Goal: Feedback & Contribution: Contribute content

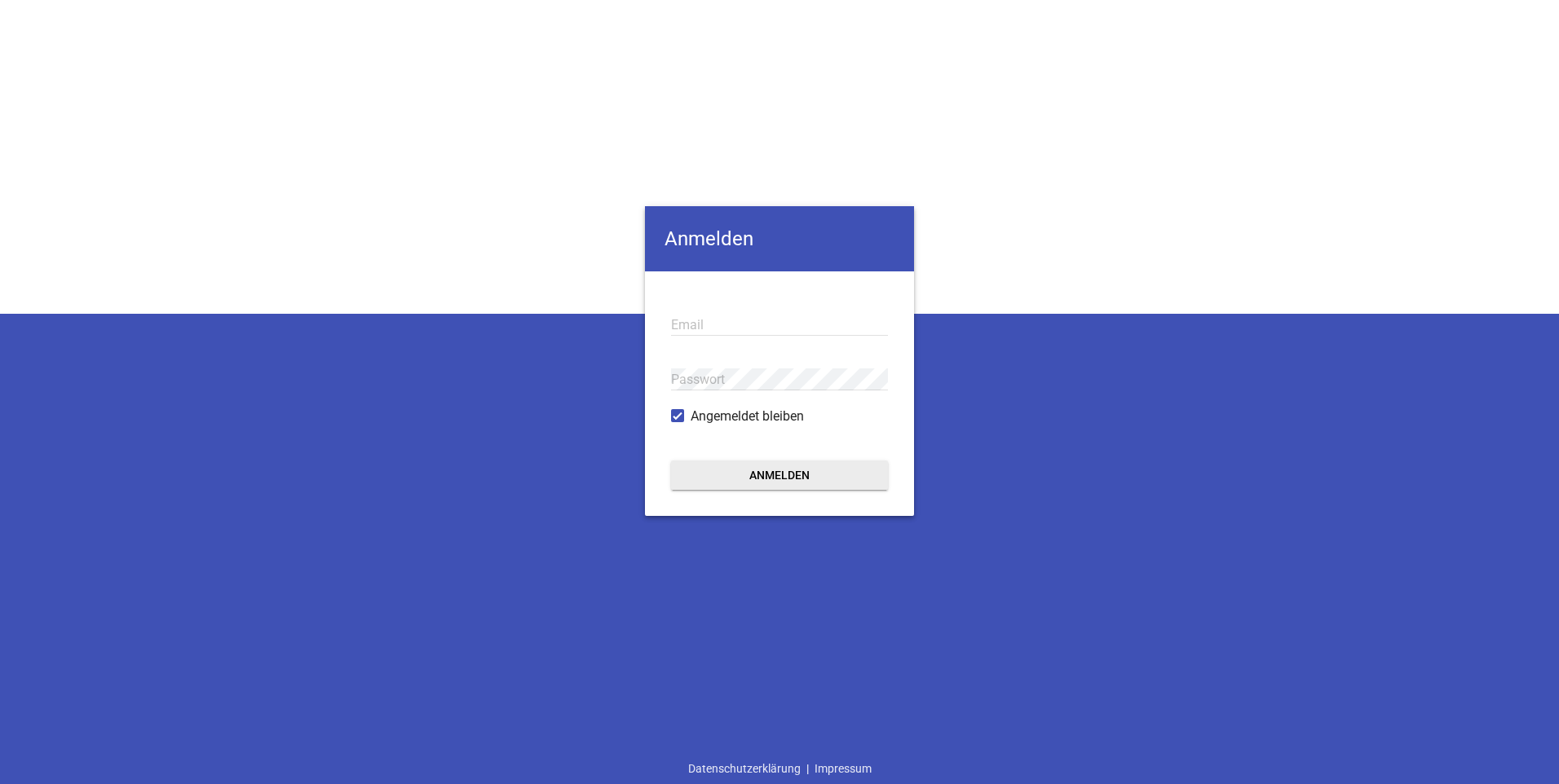
type input "[PERSON_NAME][EMAIL_ADDRESS][DOMAIN_NAME]"
click at [786, 469] on button "Anmelden" at bounding box center [780, 476] width 217 height 30
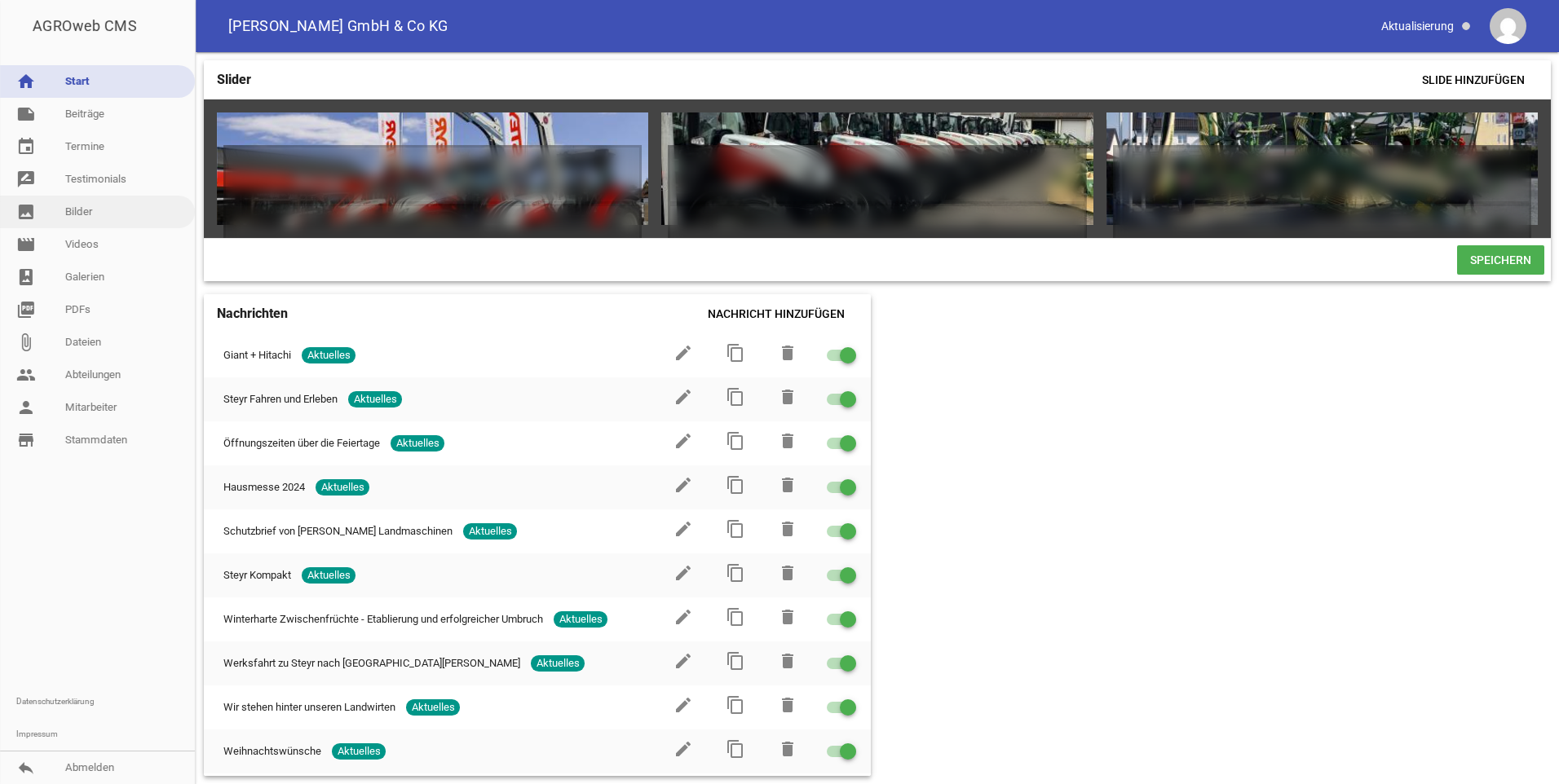
click at [73, 212] on link "image Bilder" at bounding box center [97, 212] width 195 height 33
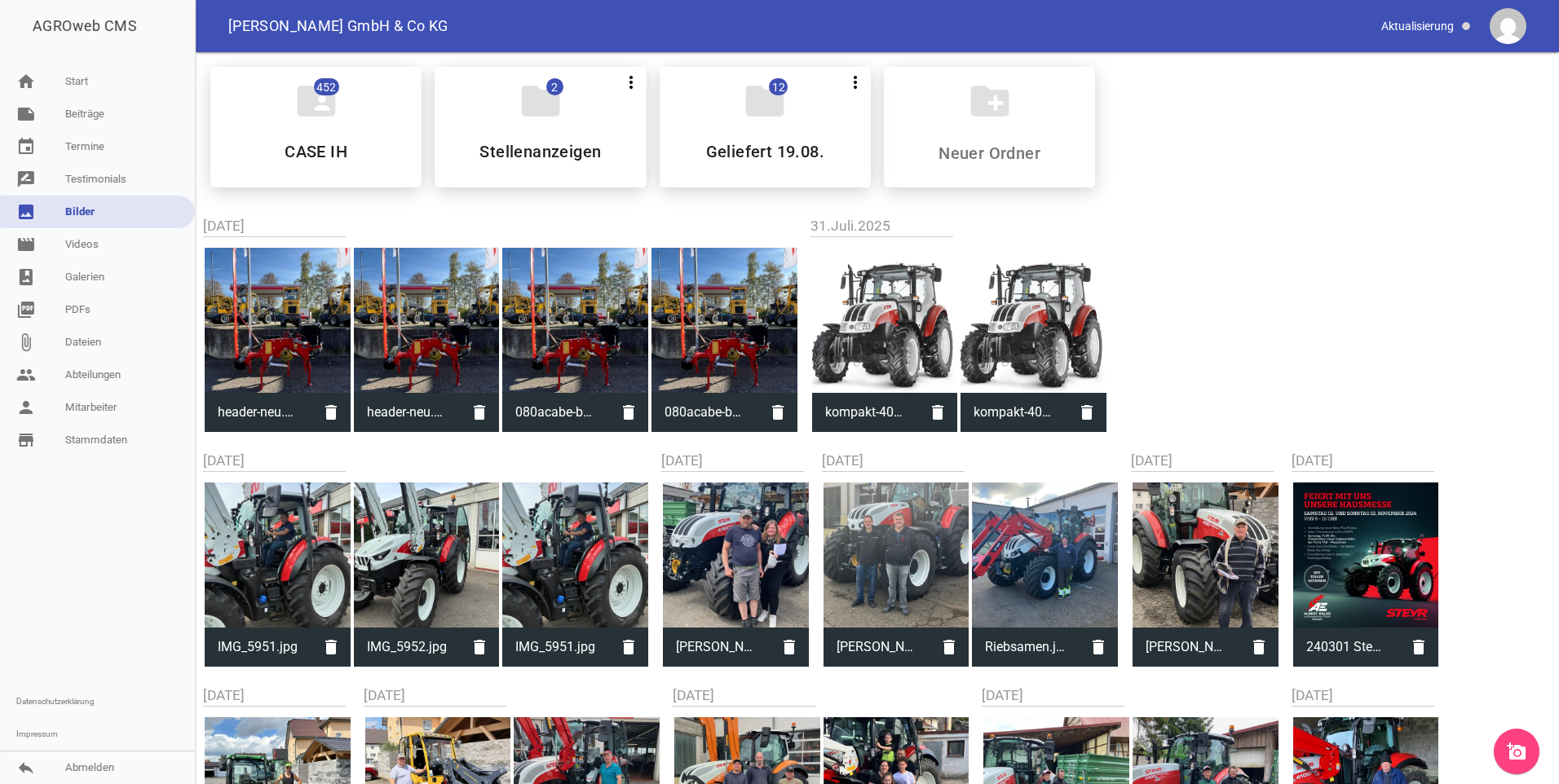
click at [1514, 758] on icon "add_a_photo" at bounding box center [1517, 752] width 20 height 20
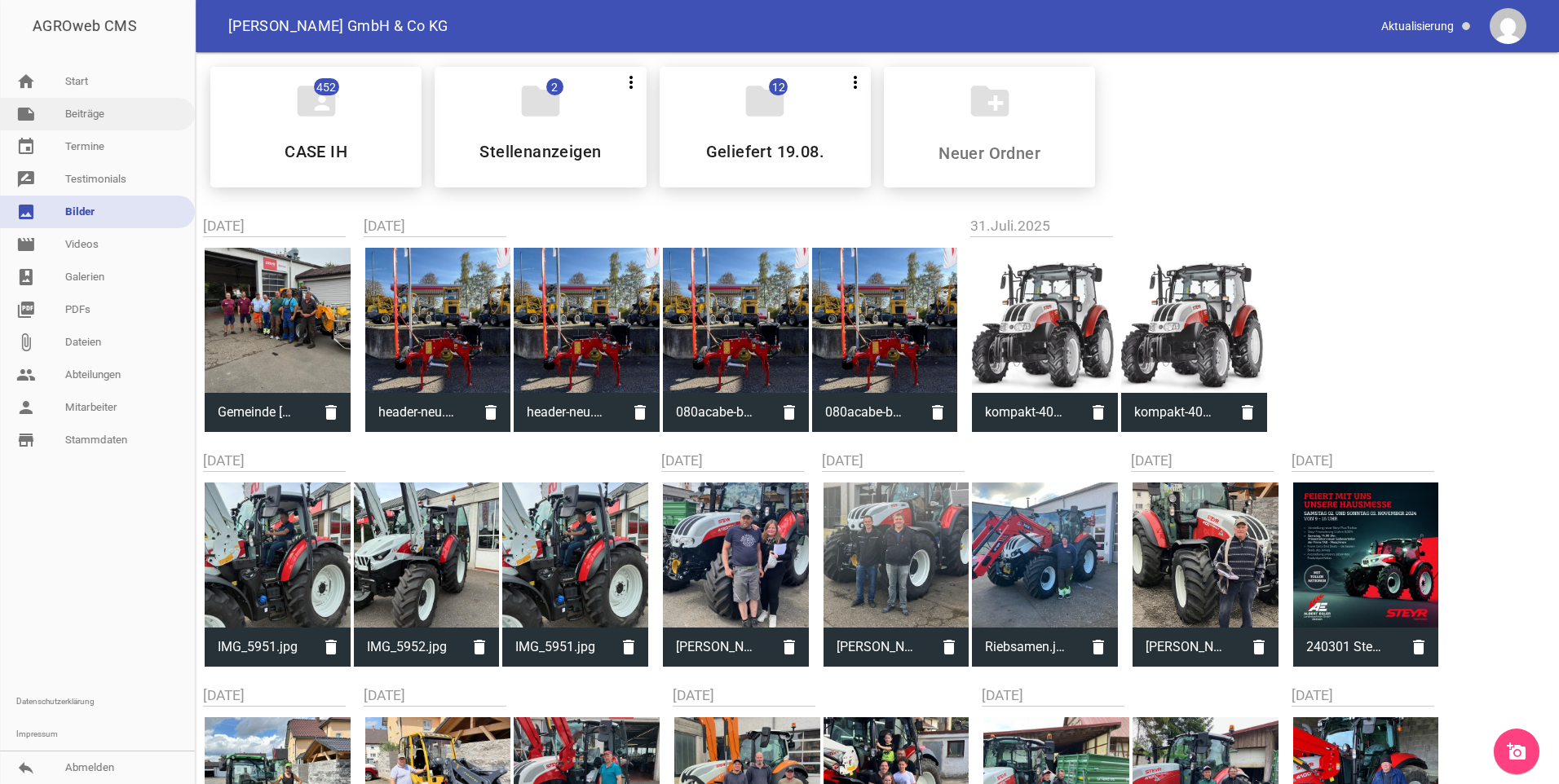
click at [78, 116] on link "note Beiträge" at bounding box center [97, 114] width 195 height 33
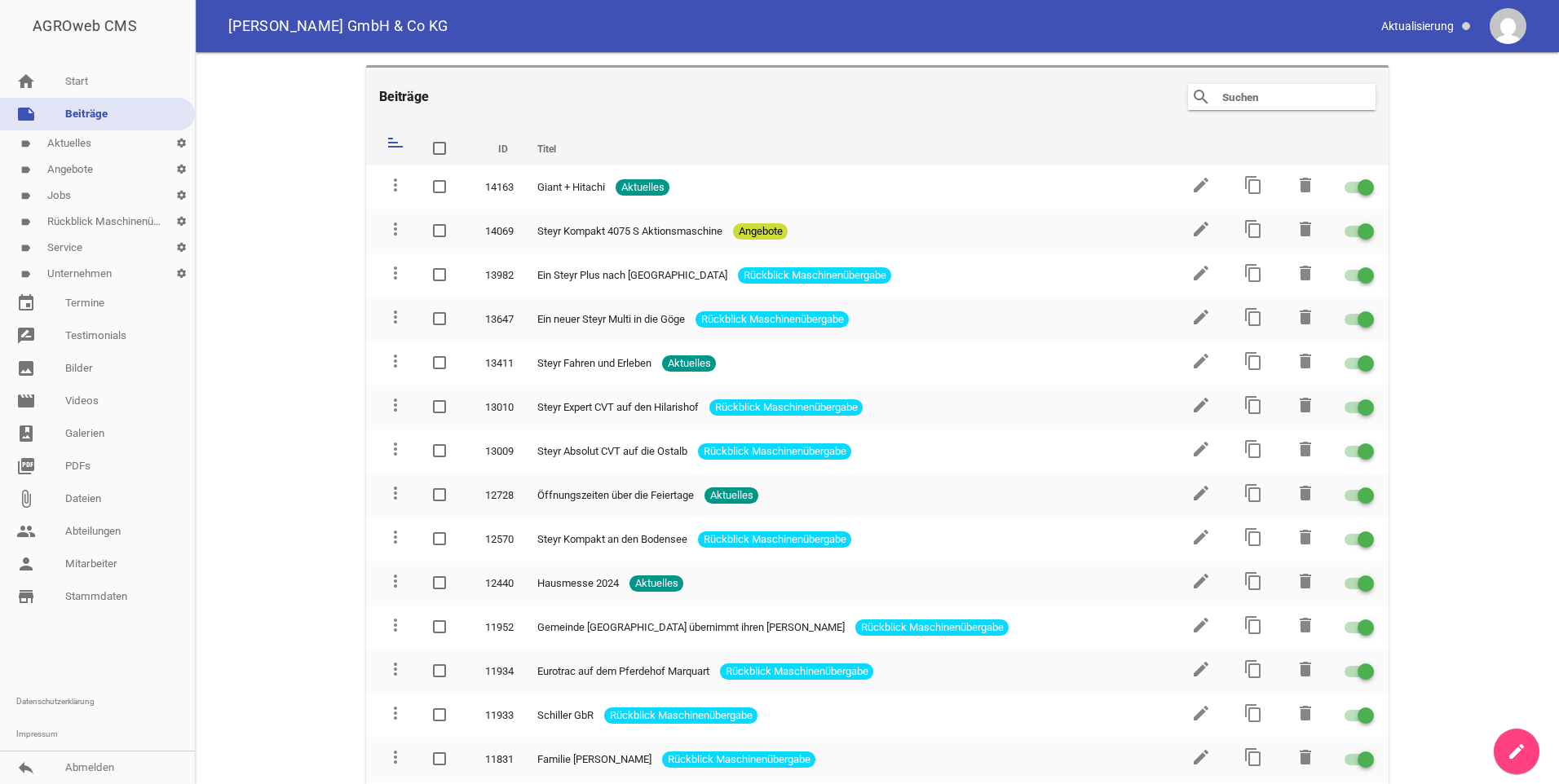
click at [95, 225] on link "label Rückblick Maschinenübergabe settings" at bounding box center [97, 222] width 195 height 26
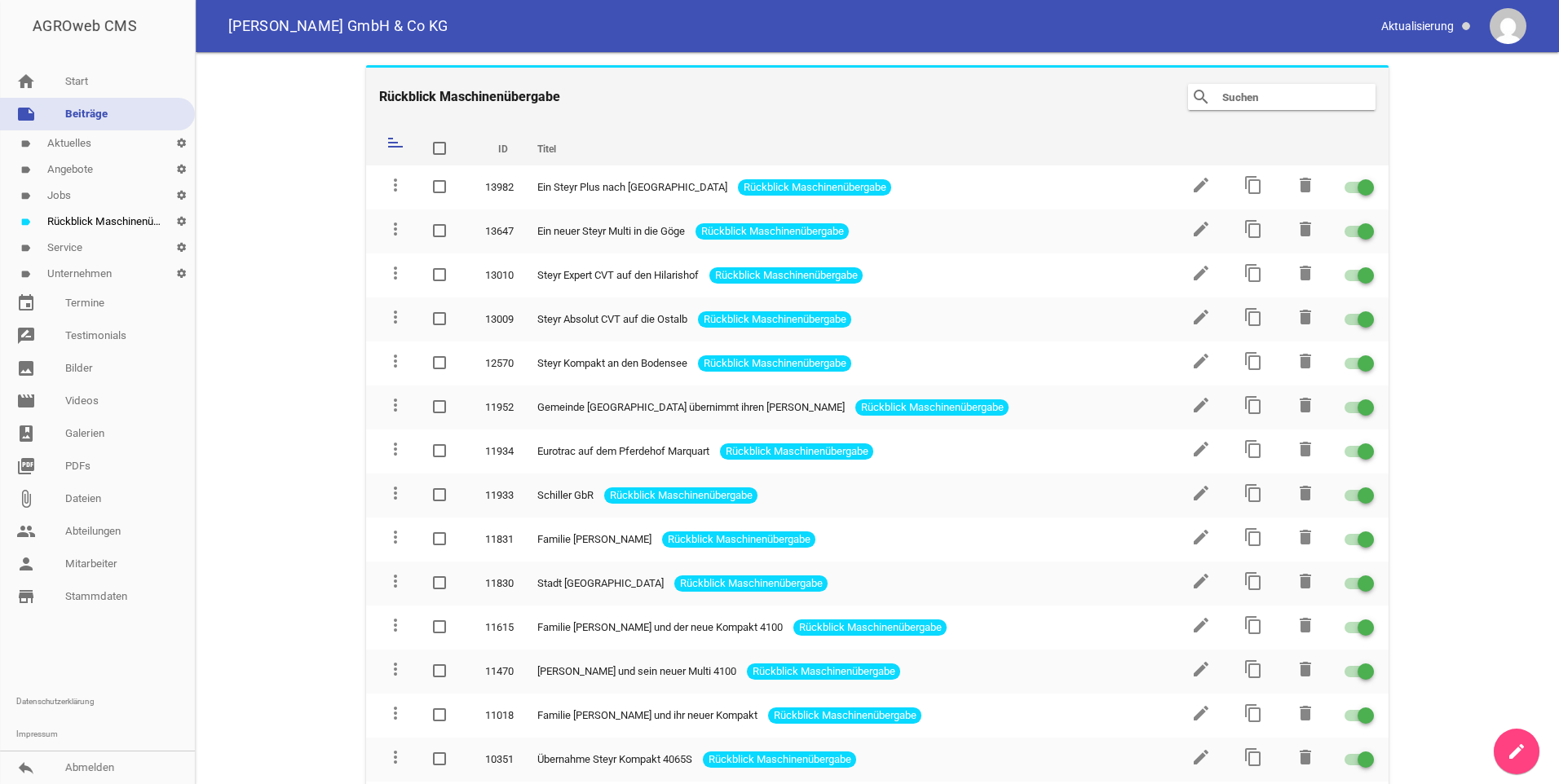
click at [1510, 758] on icon "create" at bounding box center [1517, 752] width 20 height 20
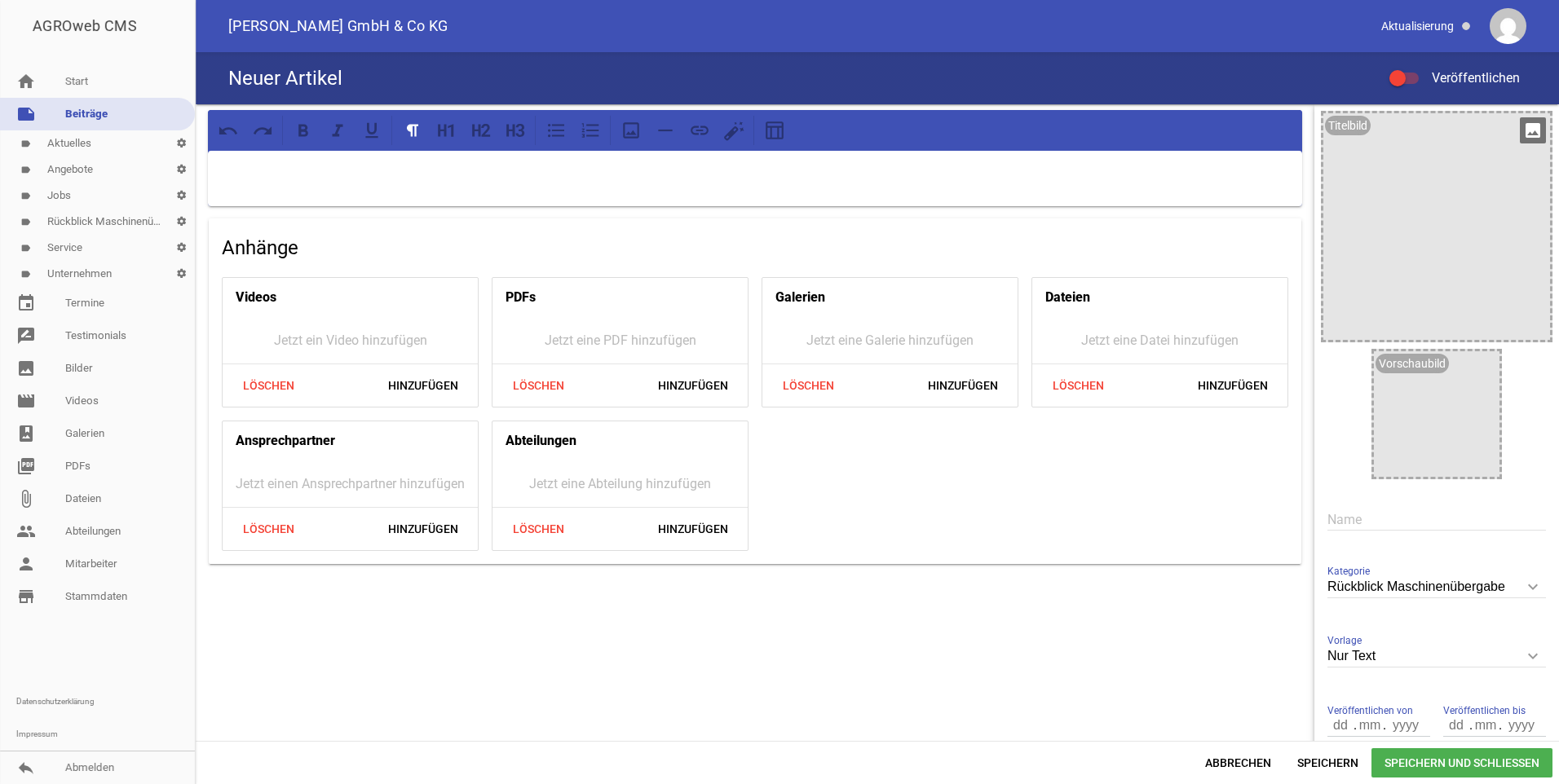
click at [1529, 128] on icon "image" at bounding box center [1533, 131] width 26 height 26
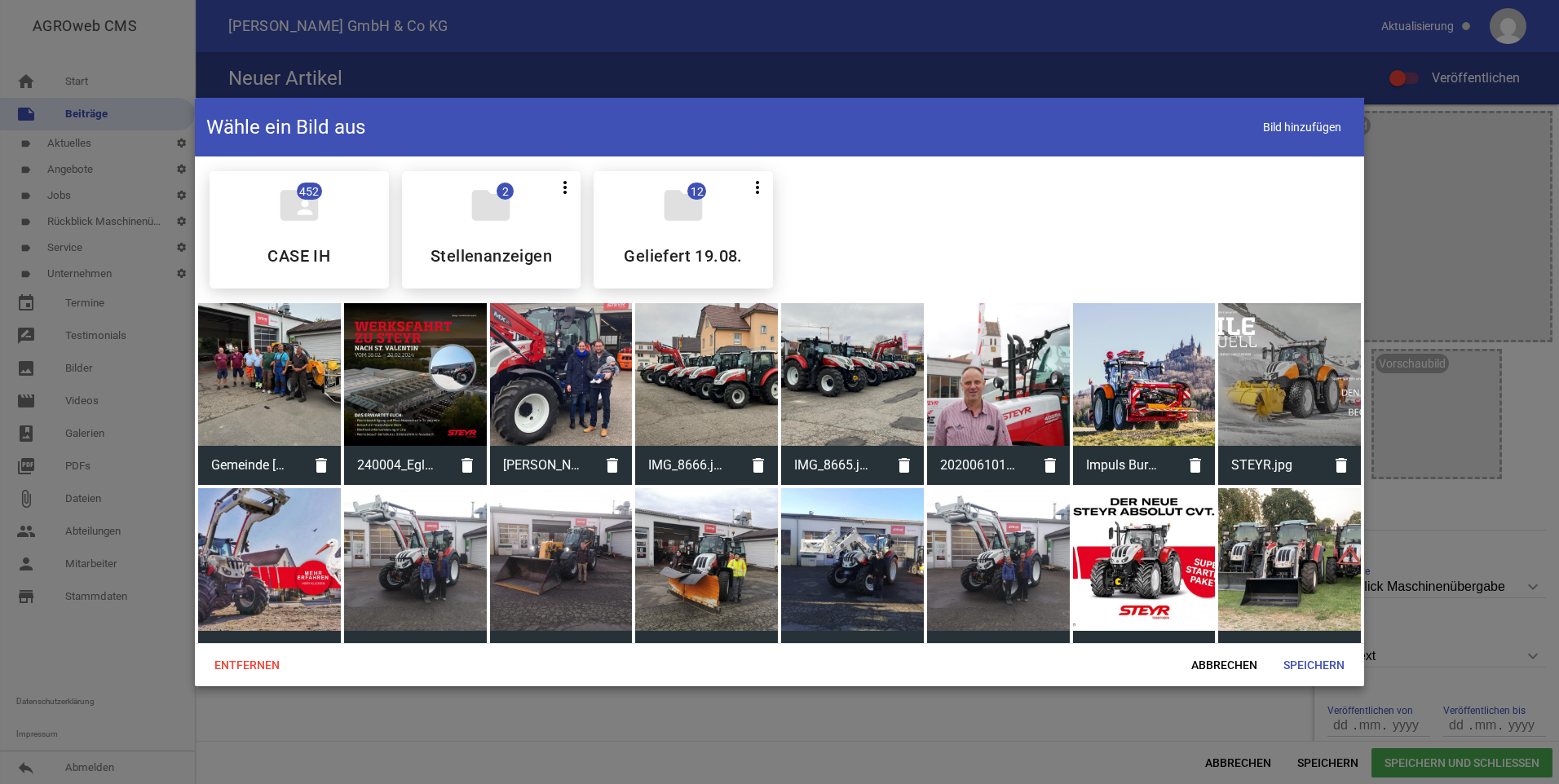
click at [303, 364] on div at bounding box center [269, 374] width 142 height 142
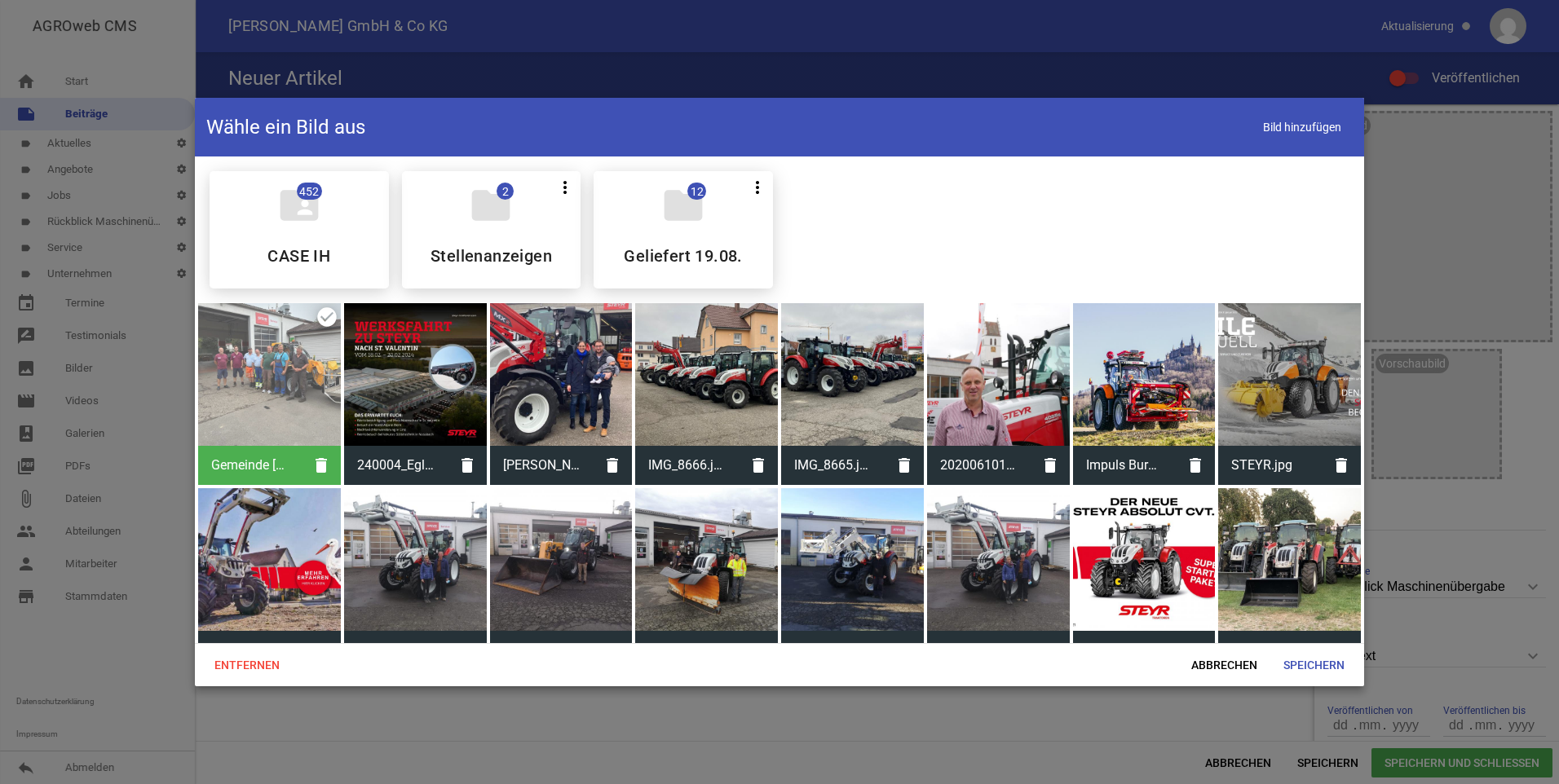
click at [303, 364] on div at bounding box center [269, 374] width 142 height 142
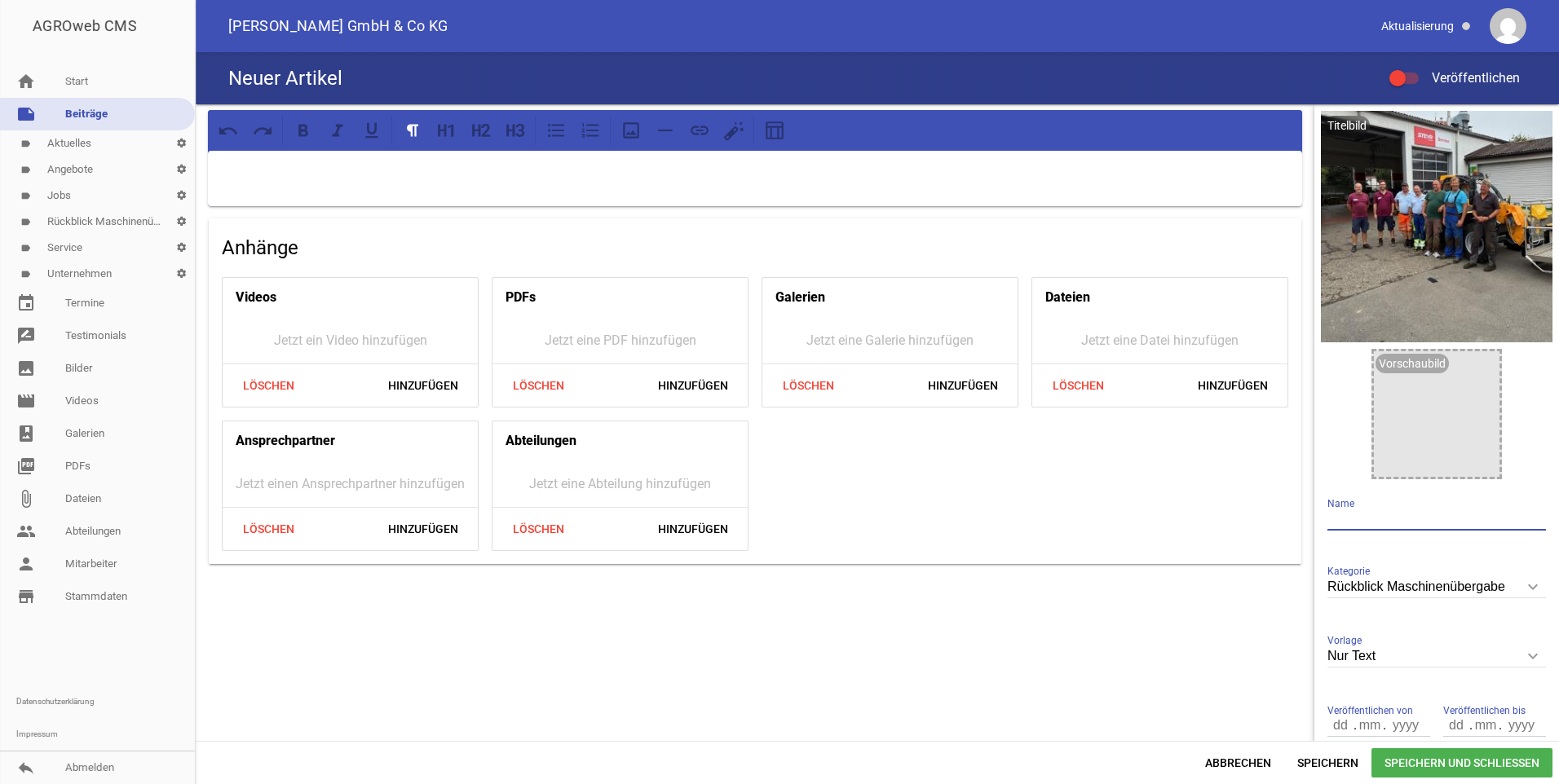
click at [1378, 520] on input "text" at bounding box center [1437, 519] width 219 height 22
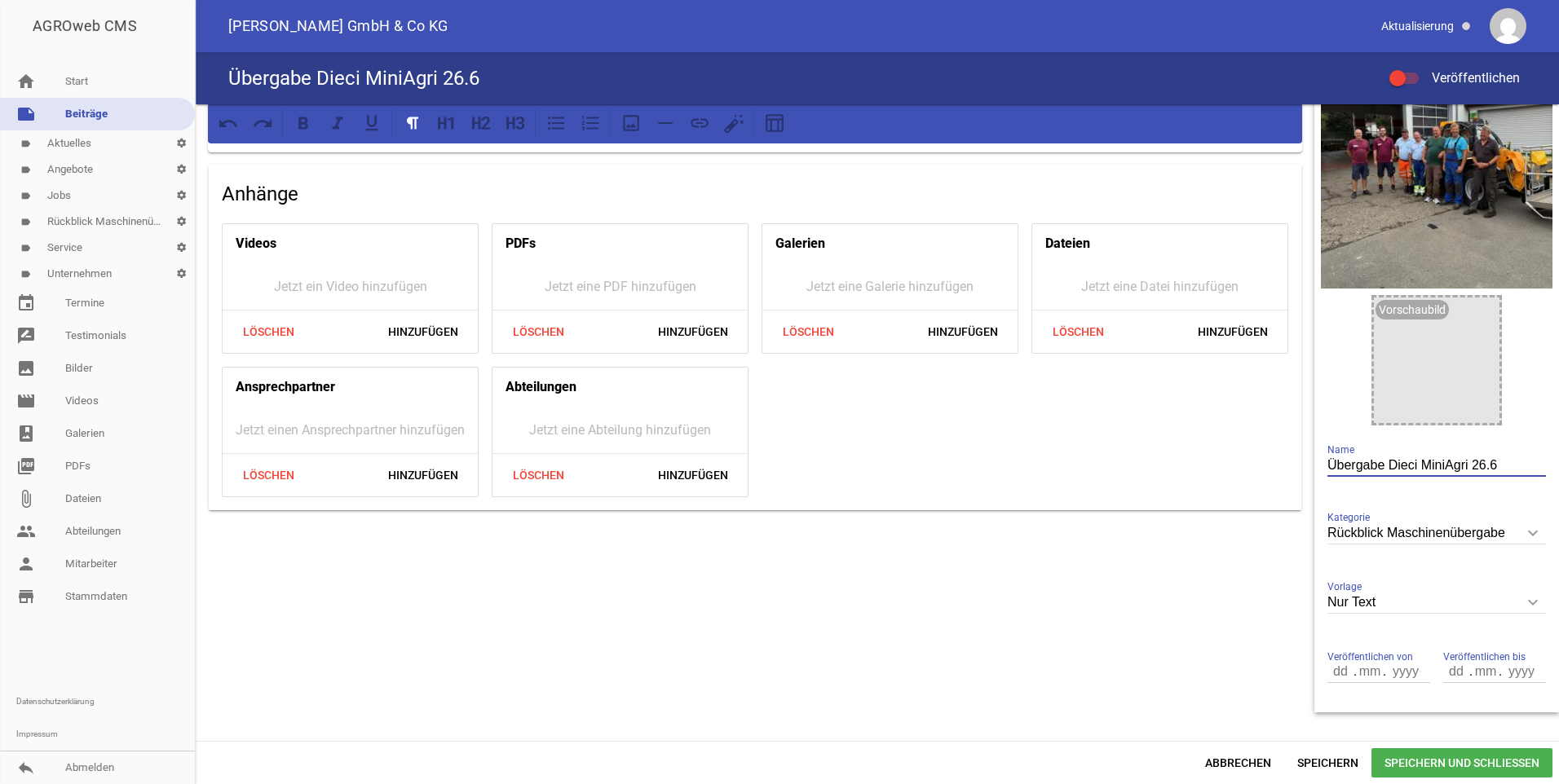
scroll to position [96, 0]
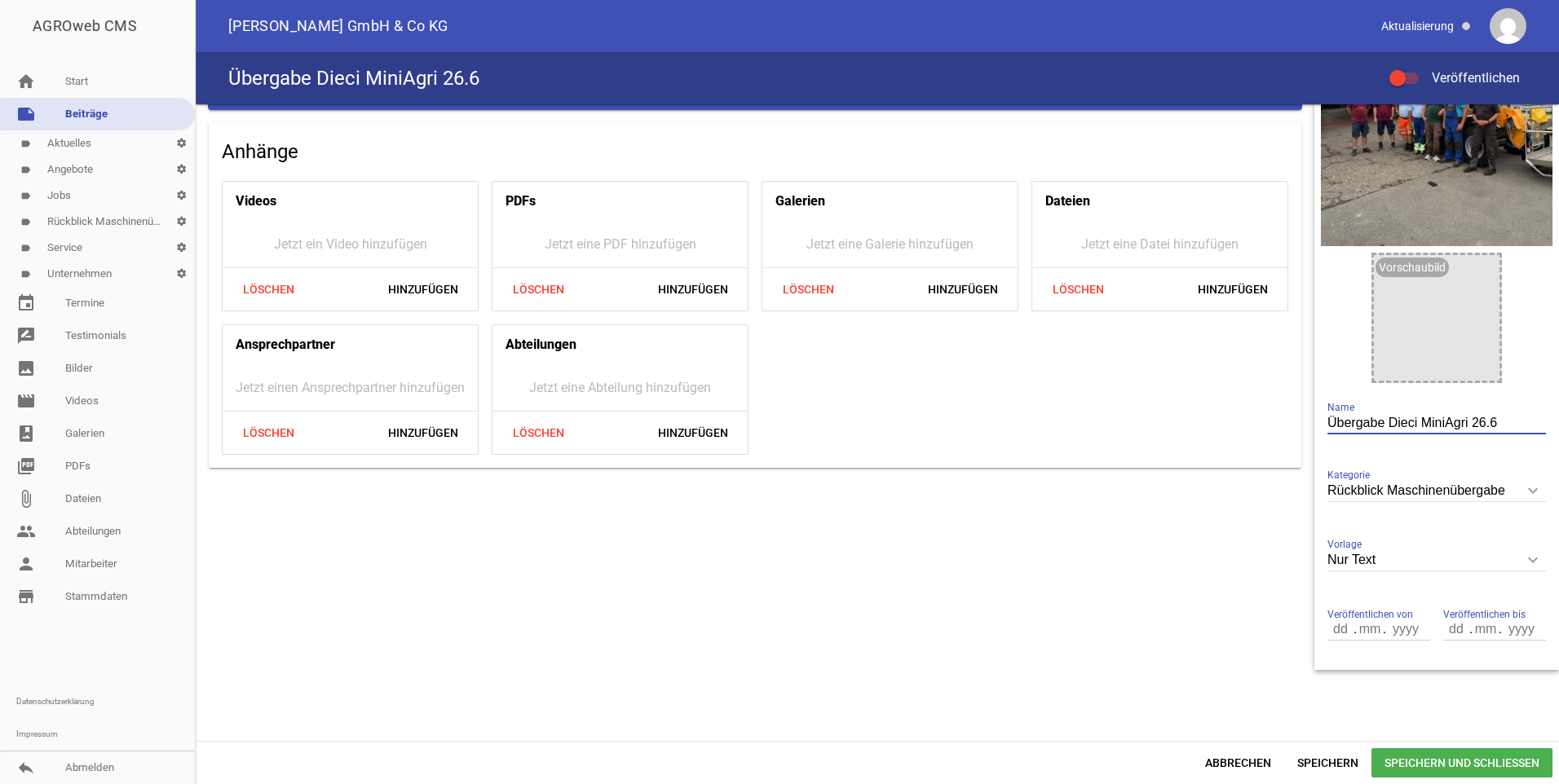
type input "Übergabe Dieci MiniAgri 26.6"
click at [1529, 559] on icon "keyboard_arrow_down" at bounding box center [1533, 560] width 26 height 26
click at [1529, 559] on input "Nur Text" at bounding box center [1437, 560] width 219 height 22
click at [1380, 633] on li "1 Bild" at bounding box center [1437, 637] width 219 height 39
type input "1 Bild"
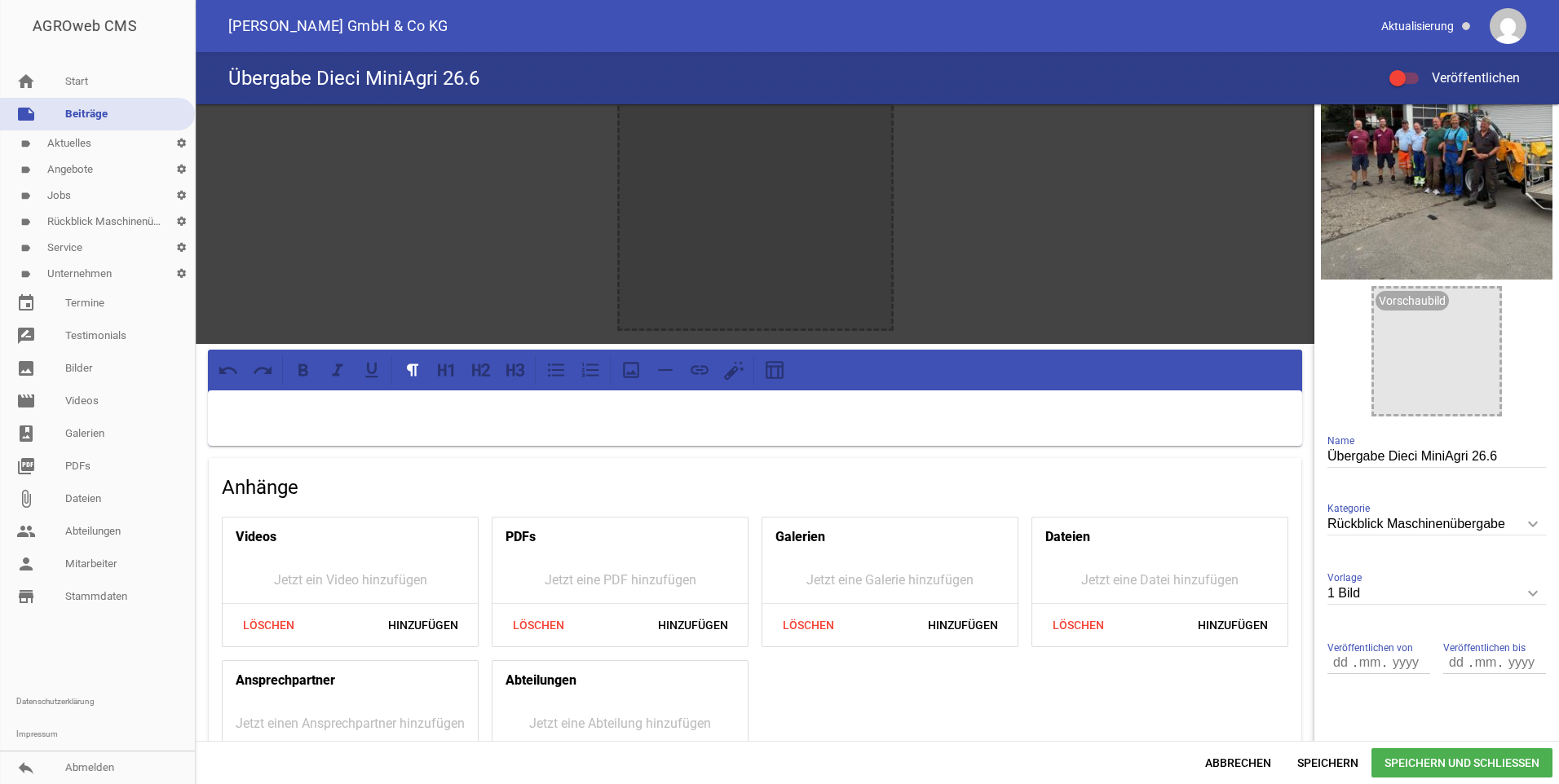
scroll to position [0, 0]
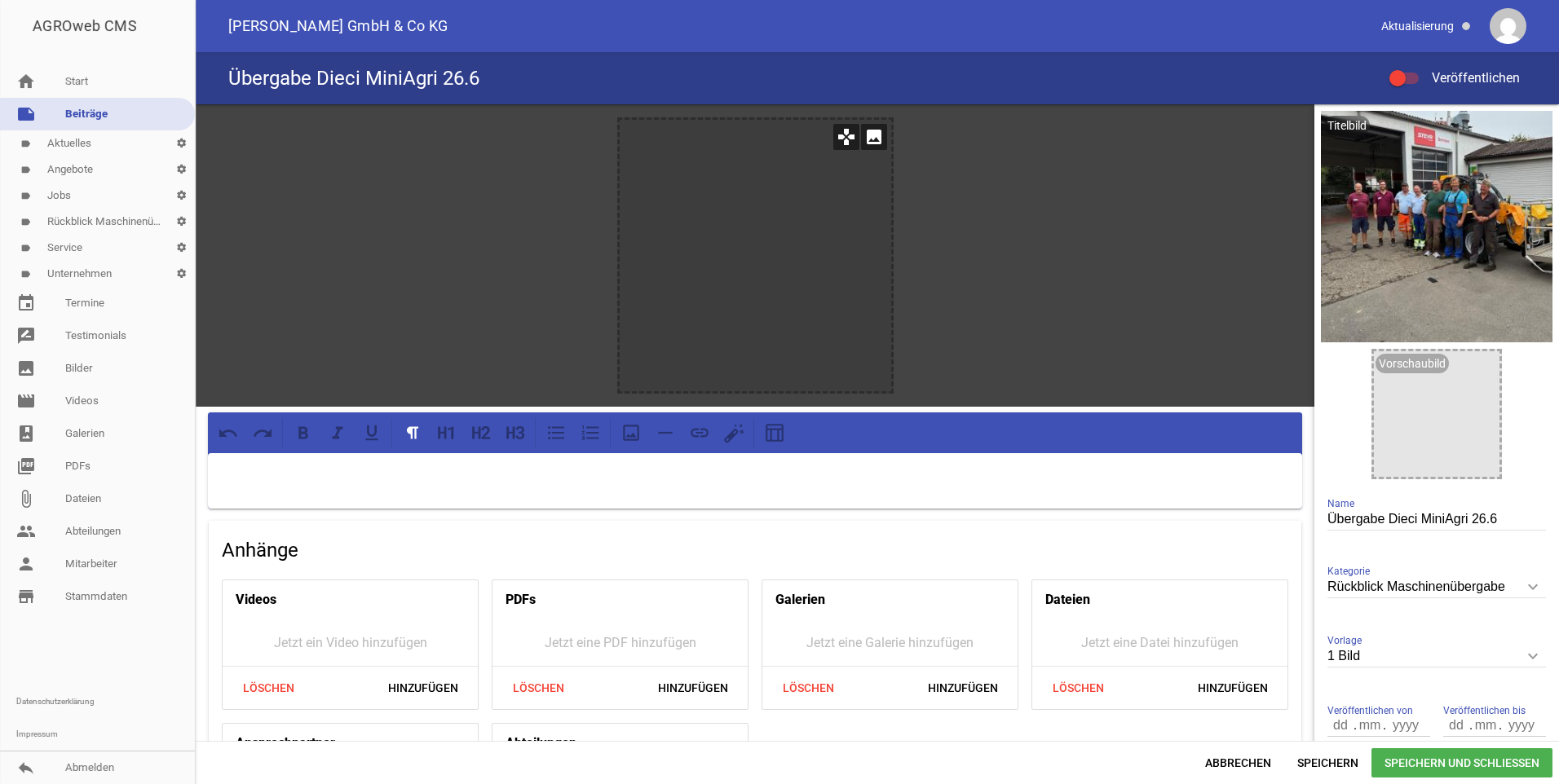
click at [871, 139] on icon "image" at bounding box center [874, 137] width 26 height 26
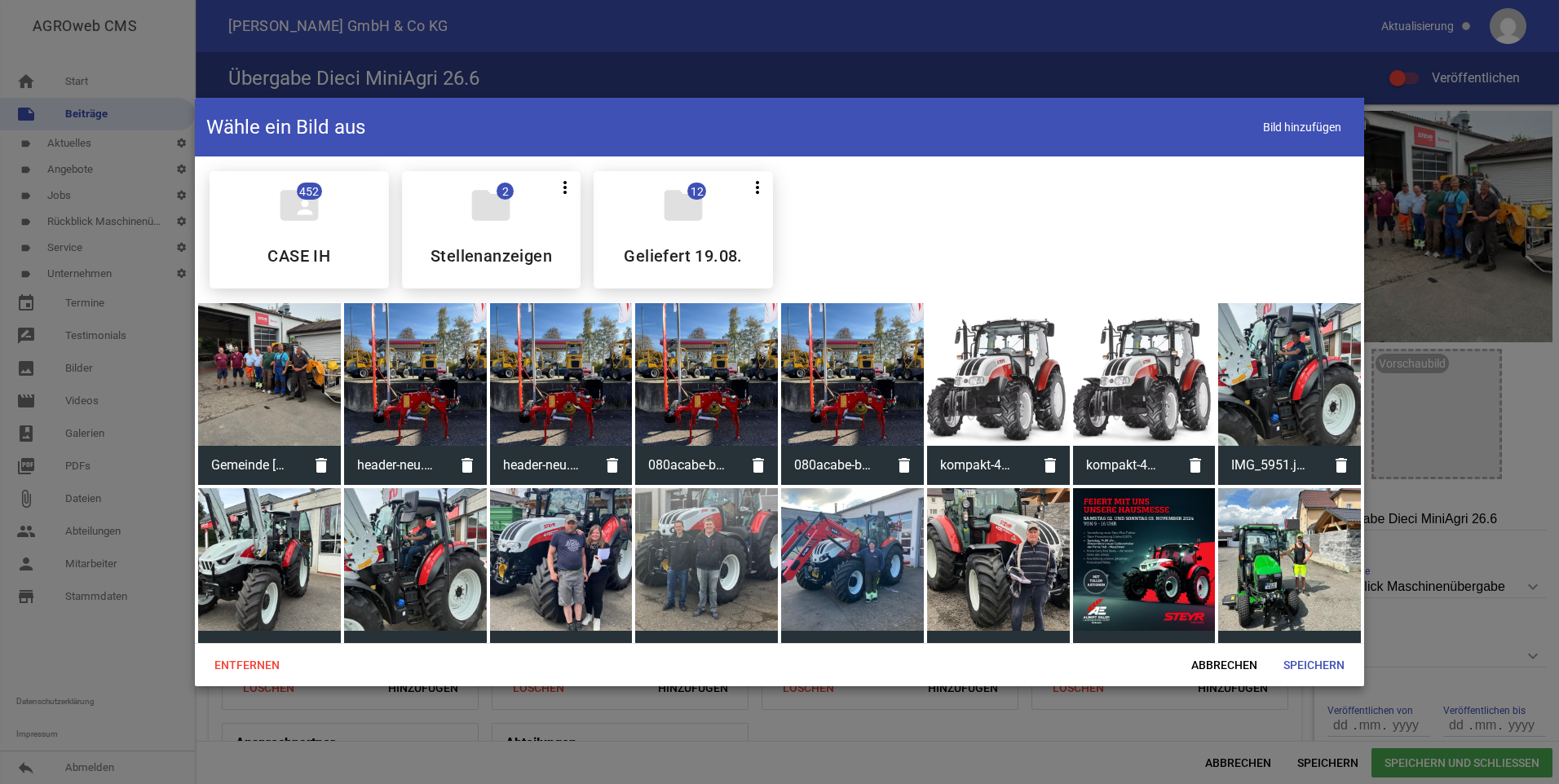
click at [291, 376] on div at bounding box center [269, 374] width 142 height 142
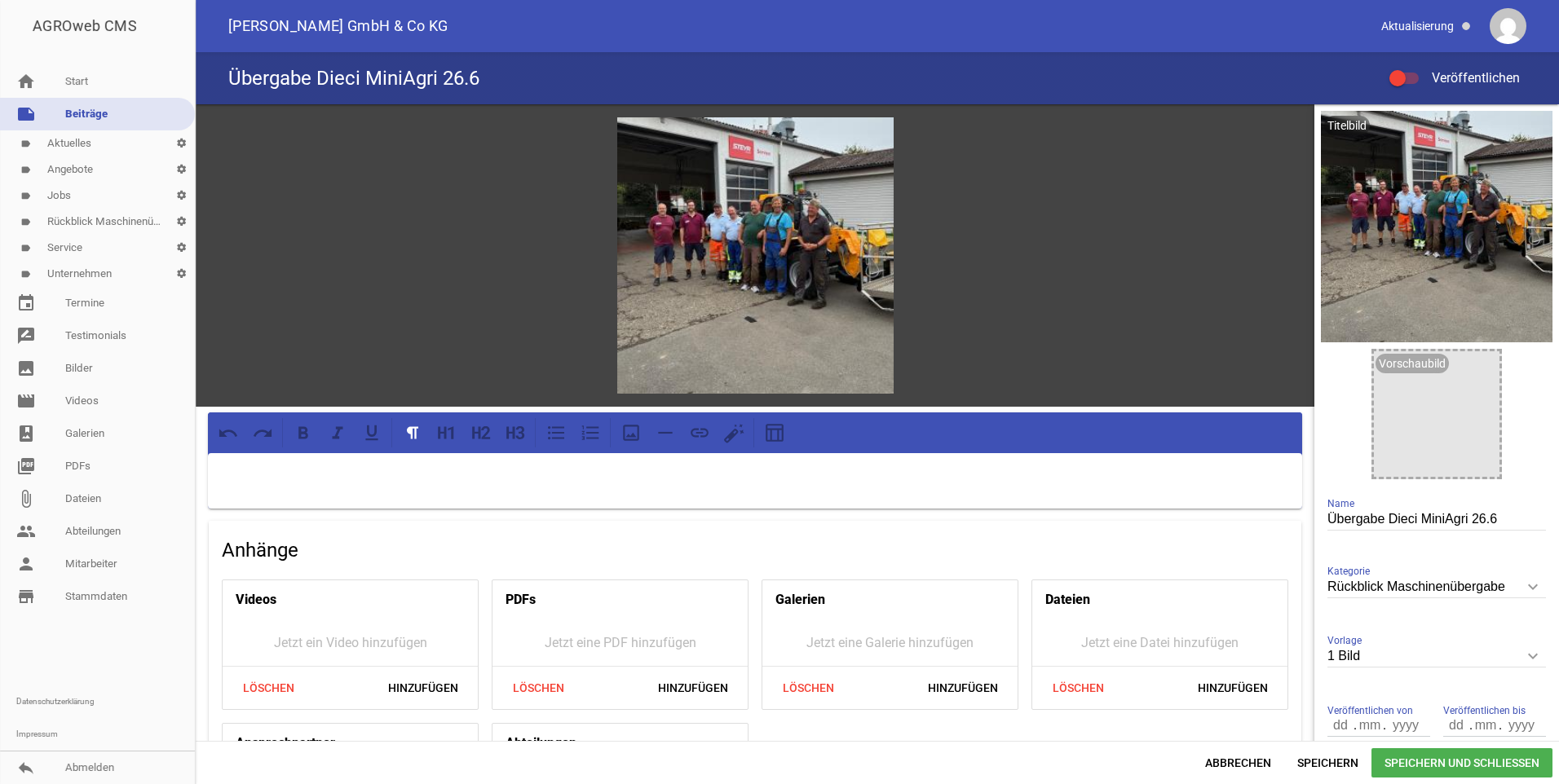
click at [323, 465] on p at bounding box center [755, 475] width 1072 height 20
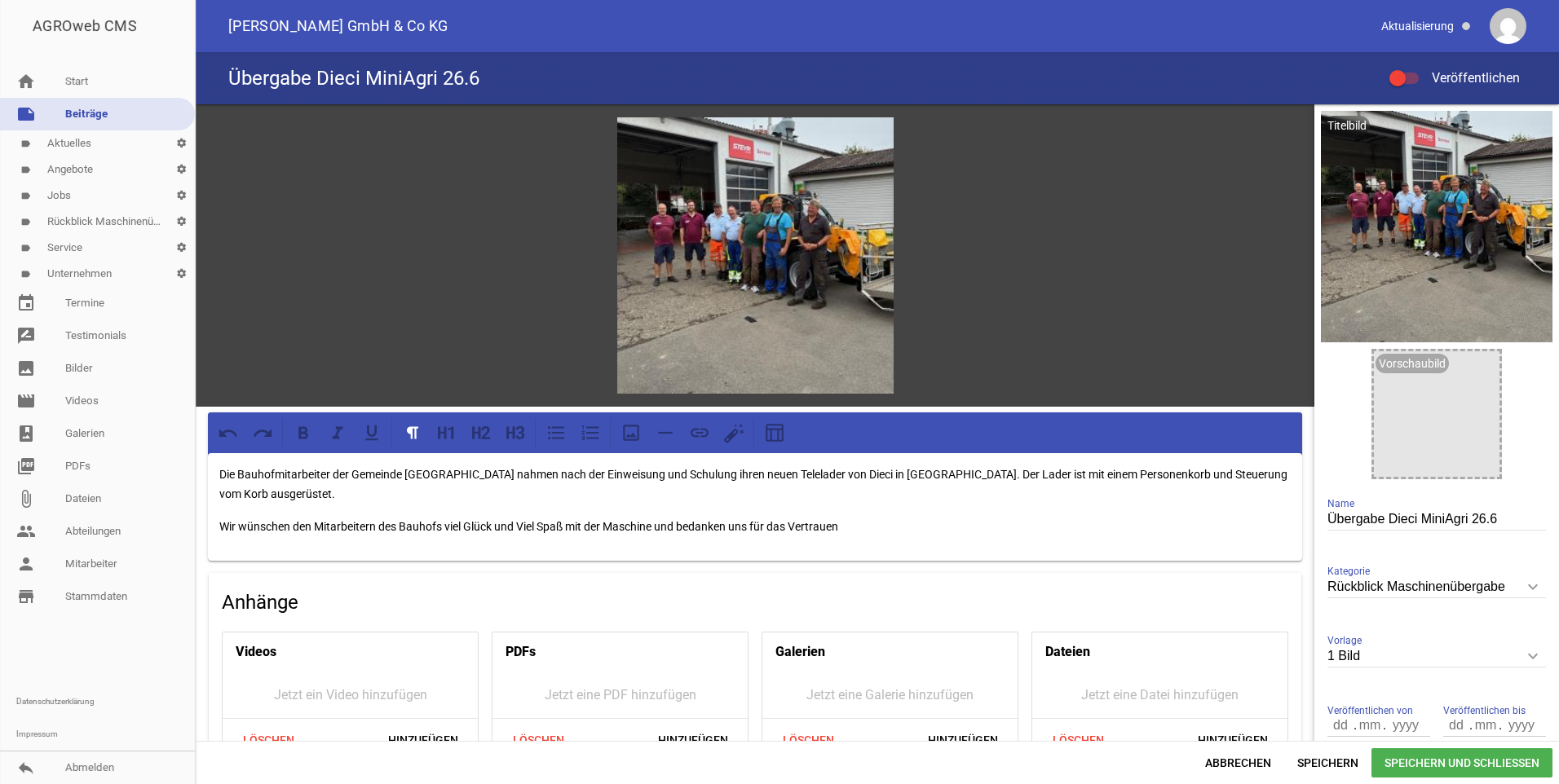
click at [1477, 763] on span "Speichern und Schließen" at bounding box center [1462, 763] width 181 height 30
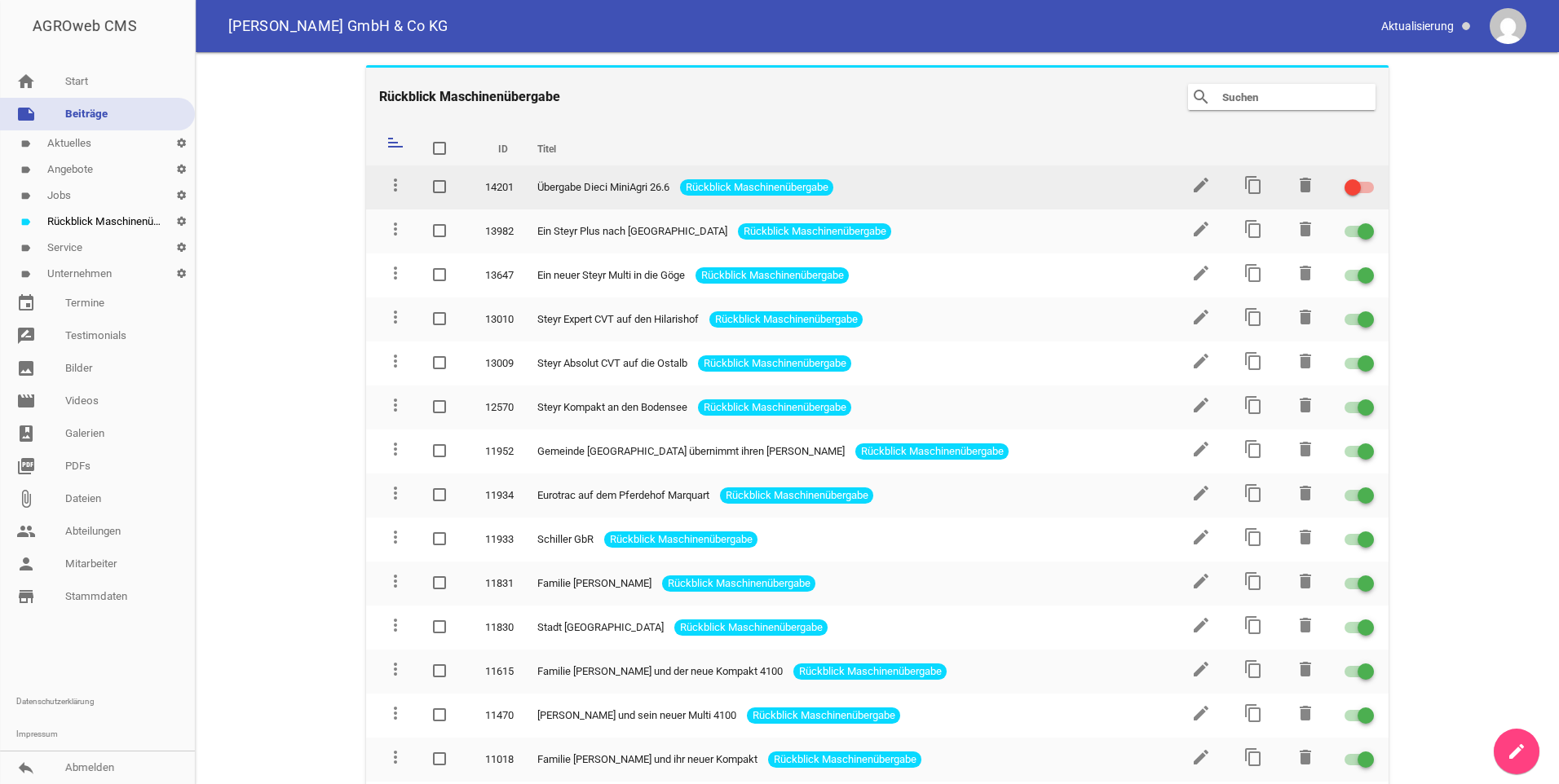
click at [1350, 187] on span at bounding box center [1353, 188] width 7 height 7
click at [1369, 178] on input "checkbox" at bounding box center [1369, 178] width 0 height 0
